Goal: Navigation & Orientation: Find specific page/section

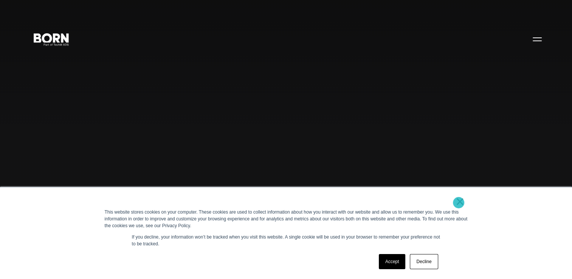
click at [458, 203] on link "×" at bounding box center [459, 201] width 9 height 7
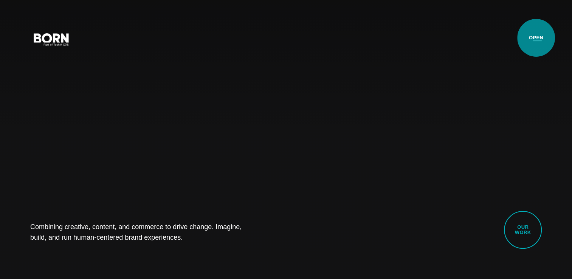
click at [536, 38] on button "Primary Menu" at bounding box center [537, 39] width 18 height 16
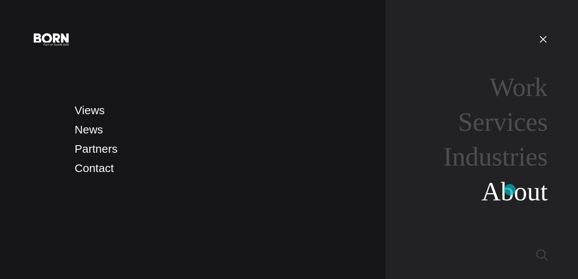
click at [510, 190] on link "About" at bounding box center [514, 191] width 66 height 29
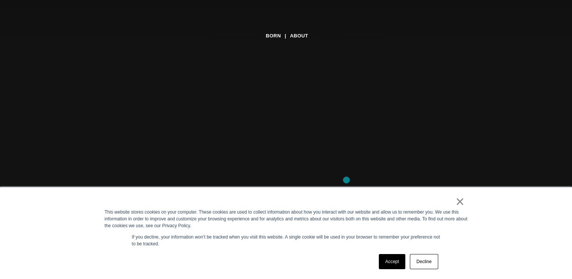
scroll to position [127, 0]
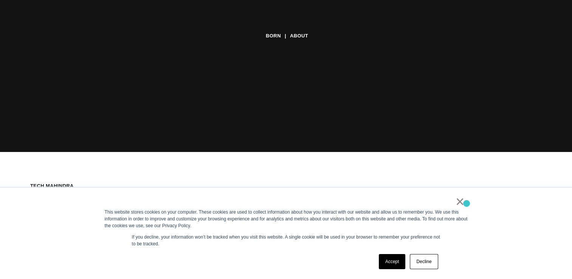
click at [466, 203] on div "× This website stores cookies on your computer. These cookies are used to colle…" at bounding box center [286, 232] width 378 height 91
click at [461, 203] on link "×" at bounding box center [459, 201] width 9 height 7
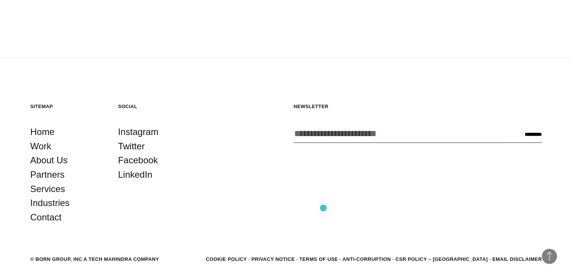
scroll to position [2596, 0]
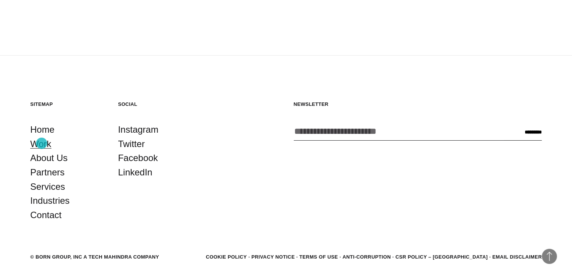
click at [42, 143] on link "Work" at bounding box center [40, 144] width 21 height 14
click at [47, 214] on link "Contact" at bounding box center [45, 215] width 31 height 14
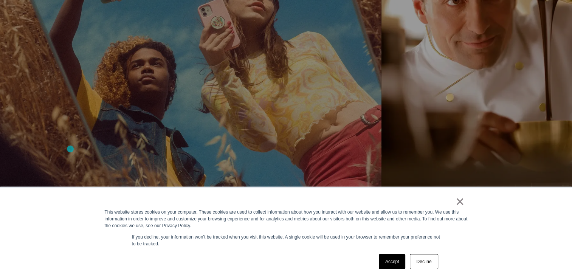
scroll to position [1157, 0]
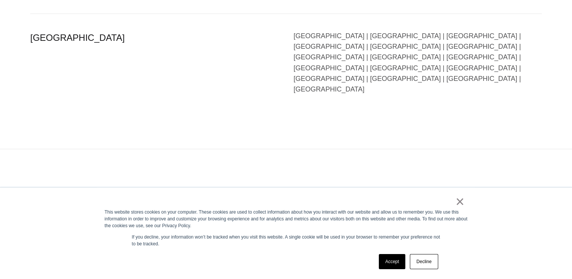
scroll to position [1899, 0]
